Goal: Use online tool/utility

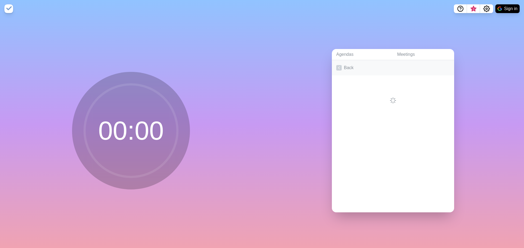
click at [341, 66] on link "Back" at bounding box center [393, 67] width 122 height 15
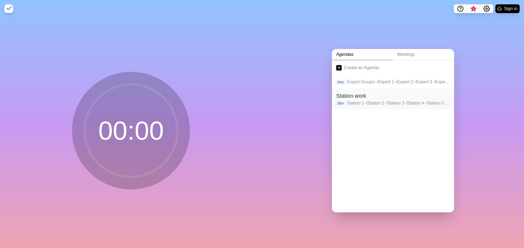
click at [377, 103] on p "Station 1 • Station 2 • Station 3 • Station 4 • Station 5 • Station 6" at bounding box center [398, 103] width 103 height 7
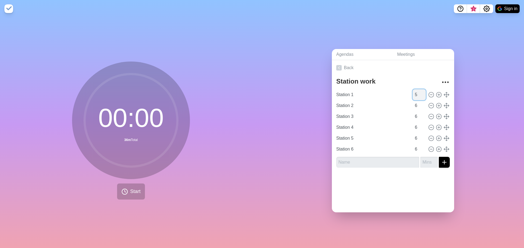
click at [418, 95] on input "5" at bounding box center [418, 94] width 13 height 11
type input "4"
click at [418, 95] on input "4" at bounding box center [418, 94] width 13 height 11
click at [417, 105] on input "5" at bounding box center [418, 105] width 13 height 11
type input "4"
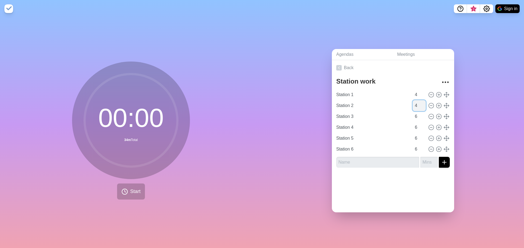
click at [417, 105] on input "4" at bounding box center [418, 105] width 13 height 11
click at [417, 116] on input "5" at bounding box center [418, 116] width 13 height 11
type input "4"
click at [417, 116] on input "4" at bounding box center [418, 116] width 13 height 11
click at [428, 125] on icon at bounding box center [431, 128] width 6 height 6
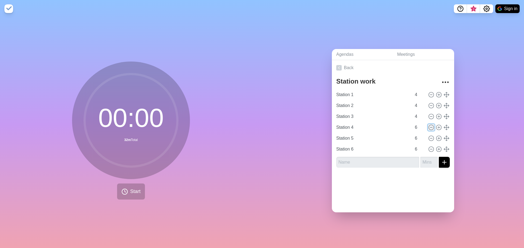
type input "Station 5"
type input "Station 6"
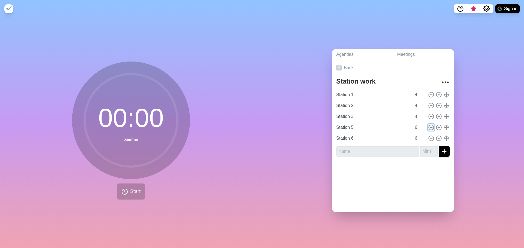
click at [428, 125] on icon at bounding box center [431, 128] width 6 height 6
type input "Station 6"
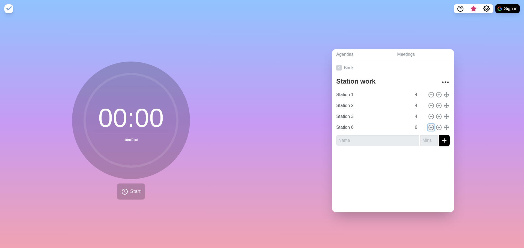
click at [428, 125] on icon at bounding box center [431, 128] width 6 height 6
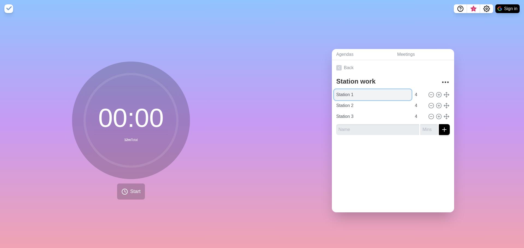
drag, startPoint x: 353, startPoint y: 93, endPoint x: 350, endPoint y: 93, distance: 3.3
click at [350, 93] on input "Station 1" at bounding box center [372, 94] width 77 height 11
type input "Station A"
drag, startPoint x: 353, startPoint y: 104, endPoint x: 349, endPoint y: 105, distance: 3.4
click at [349, 105] on input "Station 2" at bounding box center [372, 105] width 77 height 11
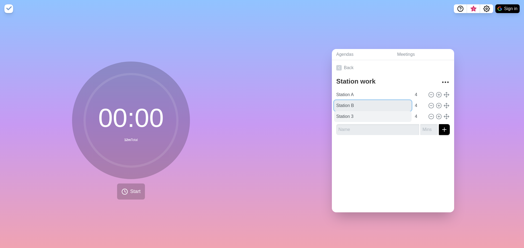
type input "Station B"
drag, startPoint x: 356, startPoint y: 113, endPoint x: 350, endPoint y: 115, distance: 6.0
click at [350, 115] on input "Station 3" at bounding box center [372, 116] width 77 height 11
click at [349, 116] on input "Station 3" at bounding box center [372, 116] width 77 height 11
type input "Station C"
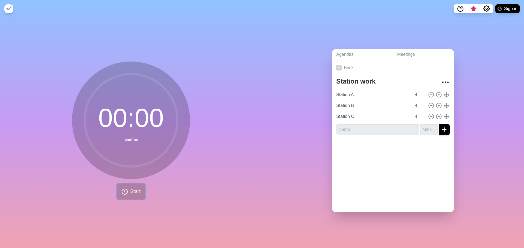
click at [130, 192] on span "Start" at bounding box center [135, 191] width 10 height 7
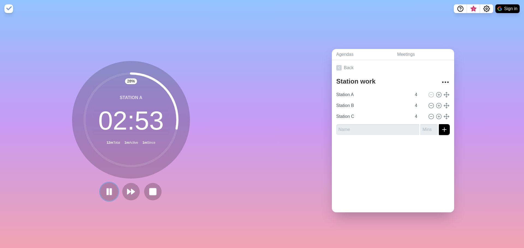
click at [110, 189] on rect at bounding box center [111, 192] width 2 height 6
click at [106, 190] on polygon at bounding box center [108, 191] width 5 height 7
